Goal: Find specific page/section: Find specific page/section

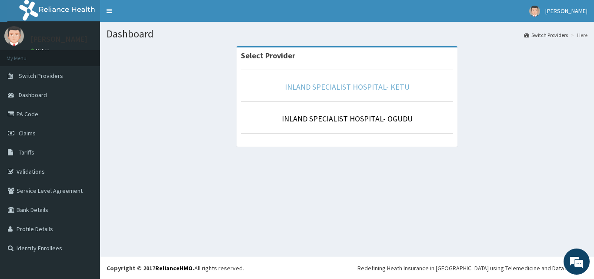
click at [369, 83] on link "INLAND SPECIALIST HOSPITAL- KETU" at bounding box center [347, 87] width 125 height 10
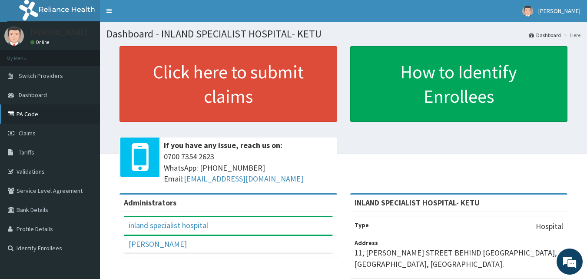
click at [43, 111] on link "PA Code" at bounding box center [50, 113] width 100 height 19
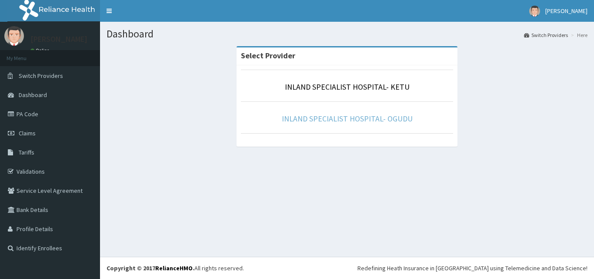
click at [366, 121] on link "INLAND SPECIALIST HOSPITAL- OGUDU" at bounding box center [347, 118] width 131 height 10
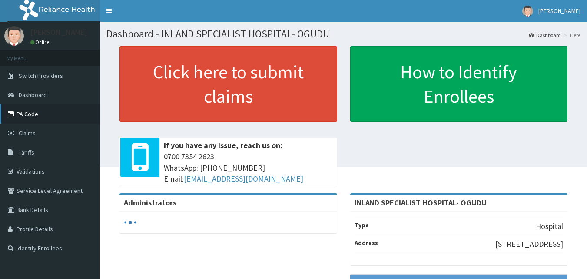
click at [15, 114] on icon at bounding box center [12, 114] width 9 height 6
